Goal: Information Seeking & Learning: Learn about a topic

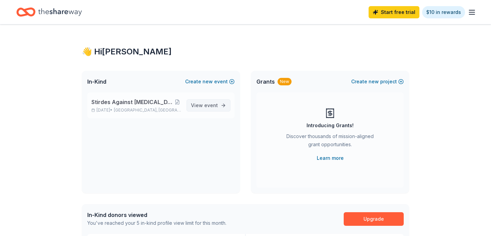
click at [198, 106] on span "View event" at bounding box center [204, 106] width 27 height 8
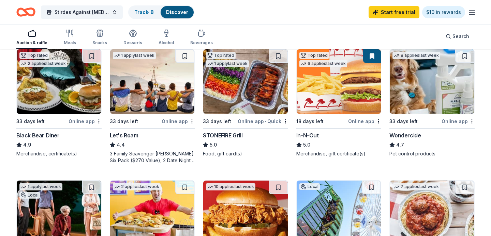
scroll to position [340, 0]
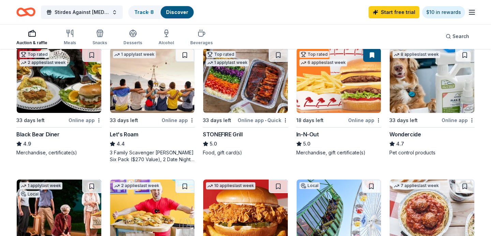
click at [232, 106] on img at bounding box center [245, 80] width 84 height 65
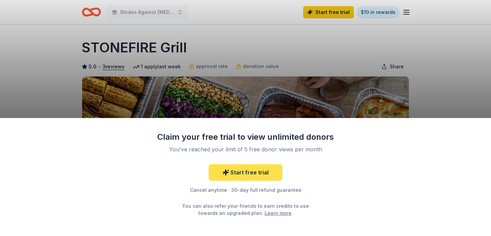
click at [258, 173] on link "Start free trial" at bounding box center [245, 173] width 74 height 16
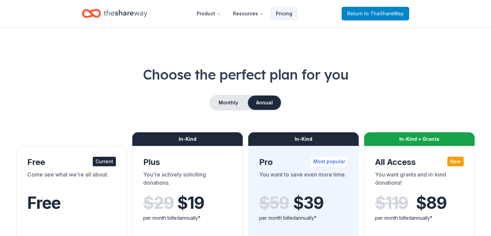
click at [375, 14] on span "to TheShareWay" at bounding box center [384, 14] width 40 height 6
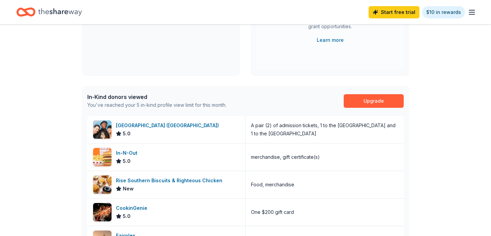
scroll to position [125, 0]
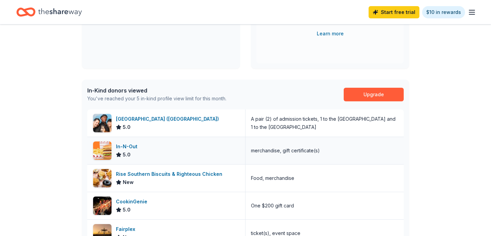
click at [280, 149] on div "merchandise, gift certificate(s)" at bounding box center [285, 151] width 69 height 8
click at [124, 146] on div "In-N-Out" at bounding box center [128, 147] width 24 height 8
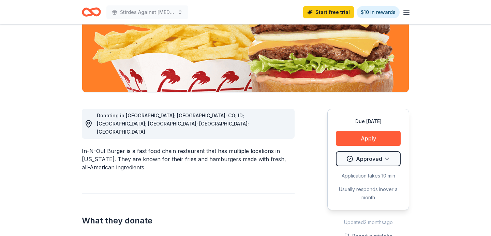
scroll to position [117, 0]
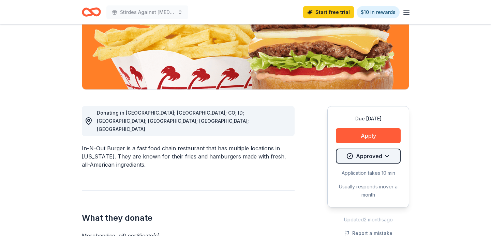
click at [385, 119] on html "Stirdes Against Cancer, Second Annual Walk Start free trial $10 in rewards Due …" at bounding box center [245, 1] width 491 height 236
click at [467, 119] on html "Stirdes Against Cancer, Second Annual Walk Start free trial $10 in rewards Due …" at bounding box center [245, 1] width 491 height 236
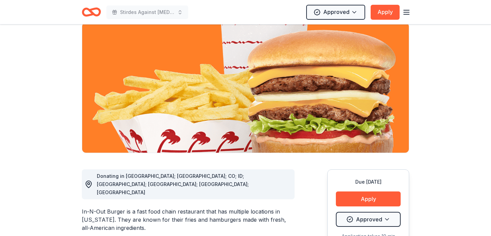
scroll to position [0, 0]
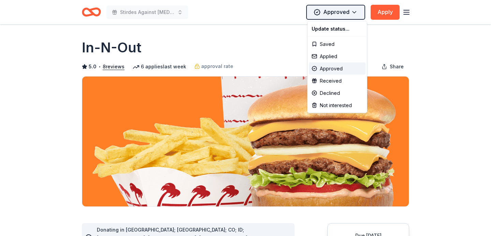
click at [331, 12] on html "Stirdes Against Cancer, Second Annual Walk Approved Apply Due in 18 days Share …" at bounding box center [245, 118] width 491 height 236
click at [330, 67] on div "Approved" at bounding box center [337, 69] width 57 height 12
